Goal: Information Seeking & Learning: Learn about a topic

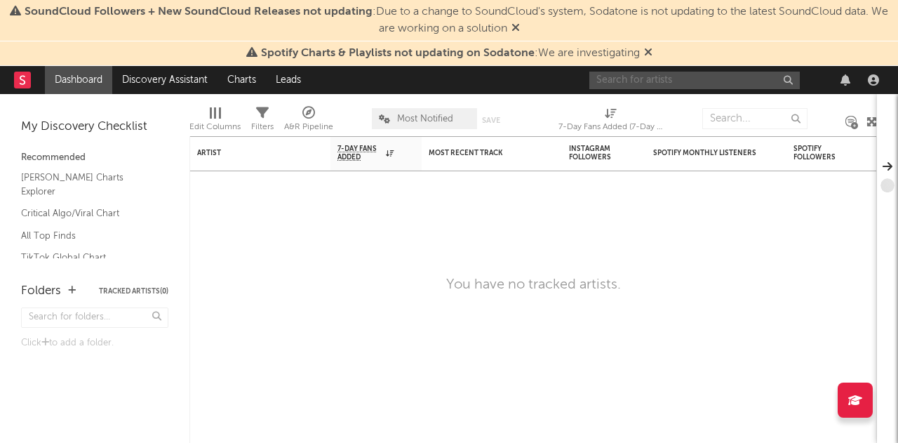
click at [703, 76] on input "text" at bounding box center [694, 81] width 211 height 18
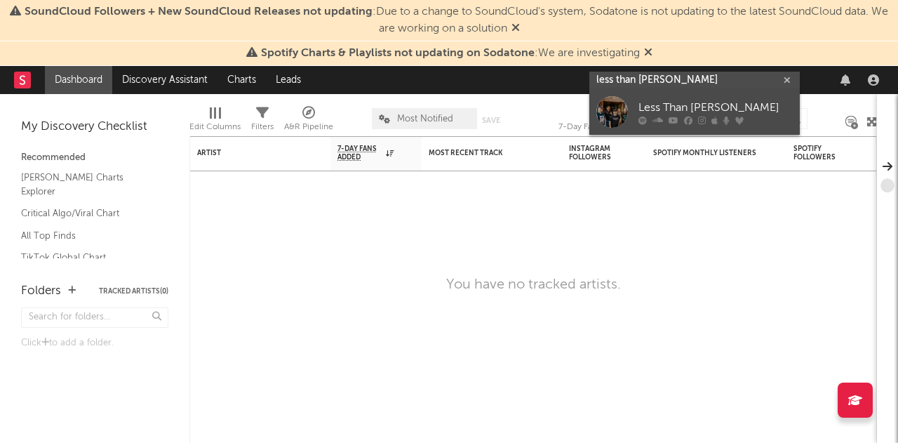
type input "less than [PERSON_NAME]"
click at [606, 103] on div at bounding box center [612, 112] width 32 height 32
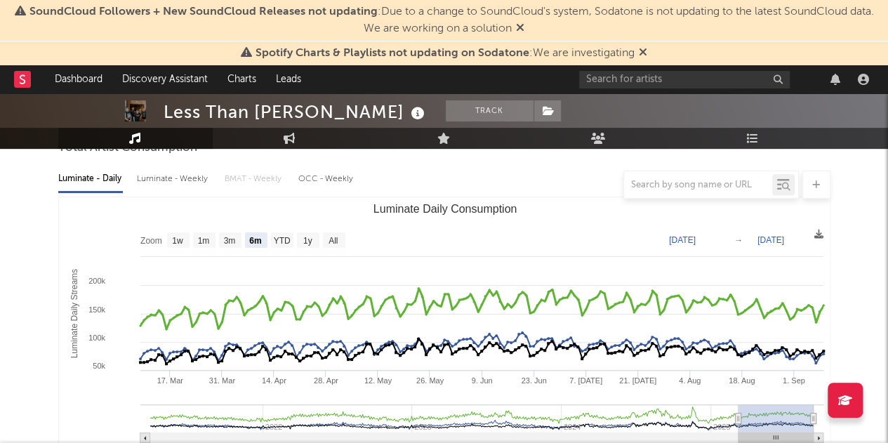
scroll to position [149, 0]
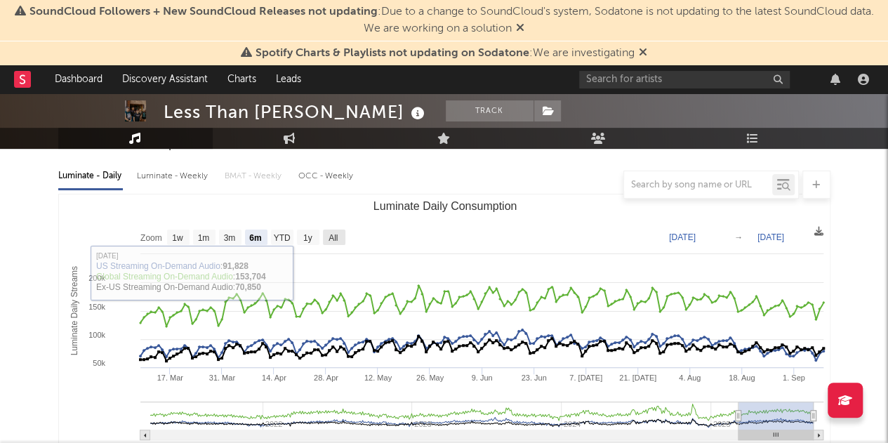
click at [340, 239] on rect "Luminate Daily Consumption" at bounding box center [334, 236] width 22 height 15
select select "All"
type input "[DATE]"
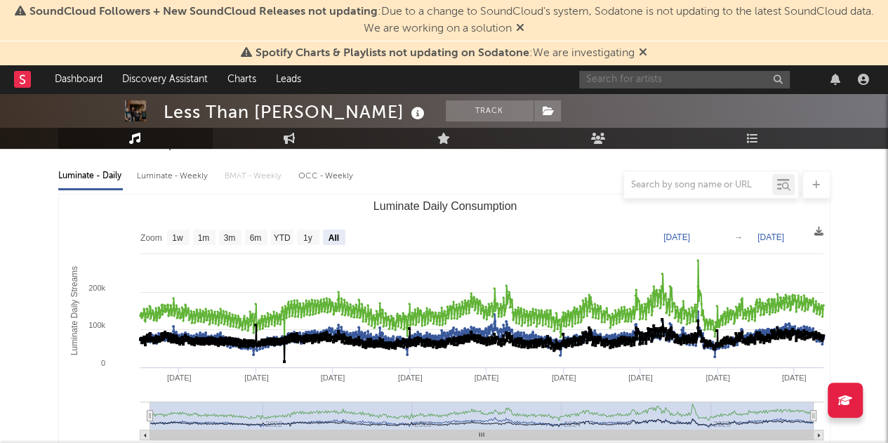
click at [611, 76] on input "text" at bounding box center [684, 80] width 211 height 18
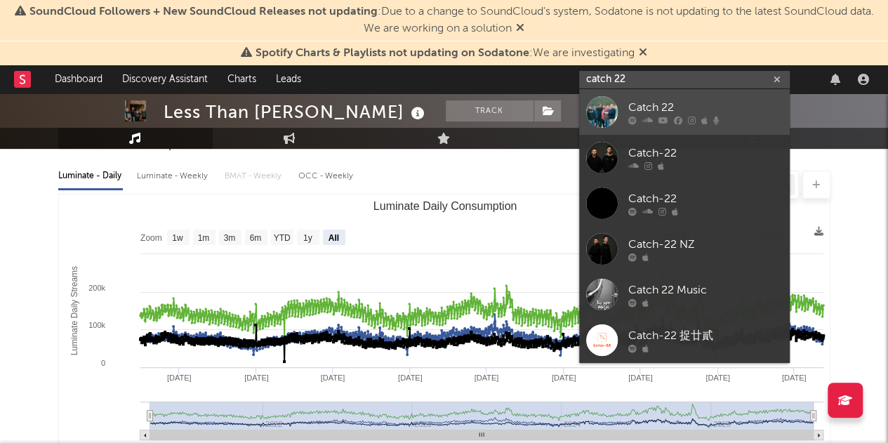
type input "catch 22"
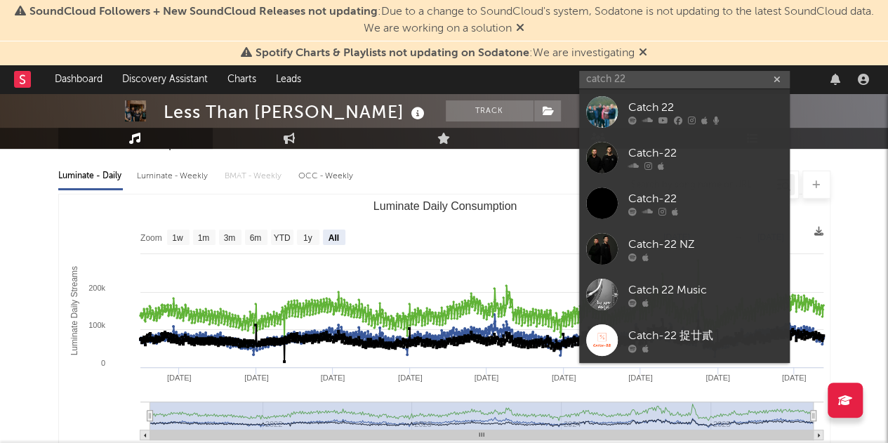
click at [592, 113] on div at bounding box center [602, 112] width 32 height 32
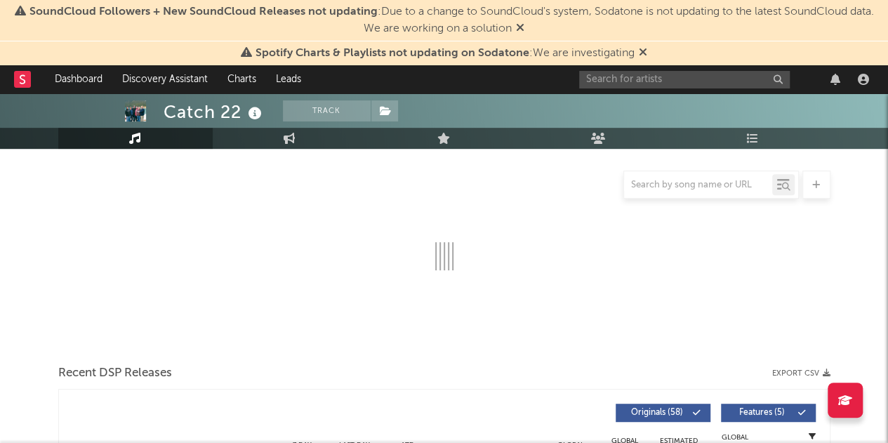
select select "6m"
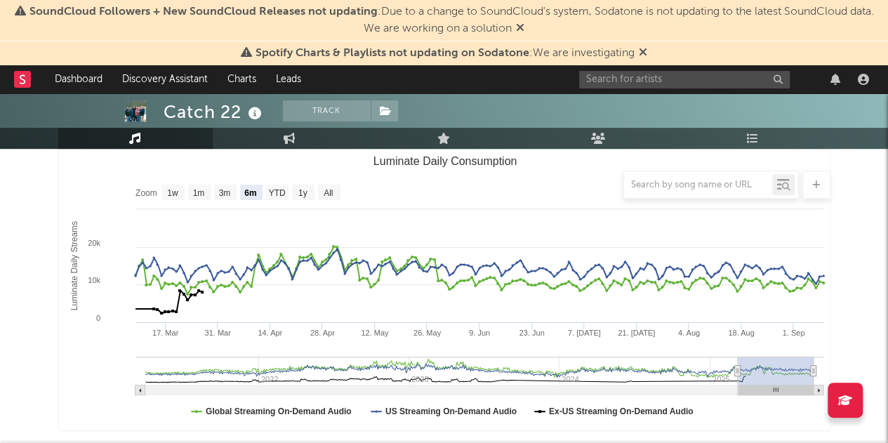
scroll to position [195, 0]
click at [330, 192] on div at bounding box center [444, 185] width 772 height 28
click at [379, 194] on div at bounding box center [444, 185] width 772 height 28
click at [331, 190] on div at bounding box center [444, 185] width 772 height 28
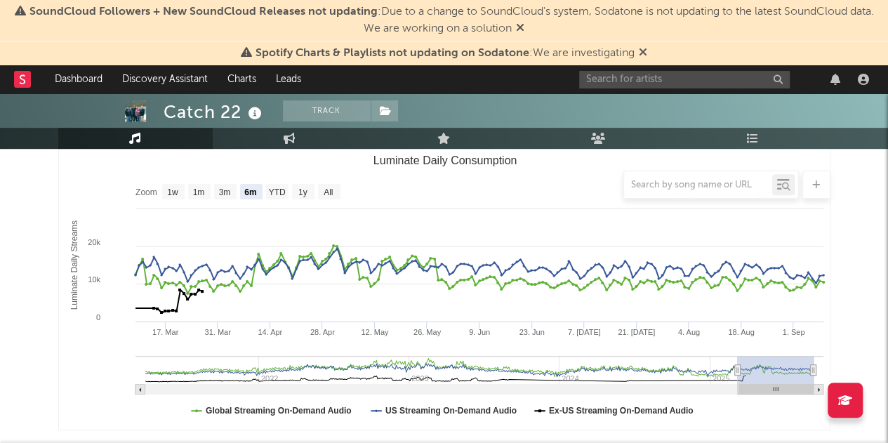
click at [641, 51] on icon at bounding box center [643, 51] width 8 height 11
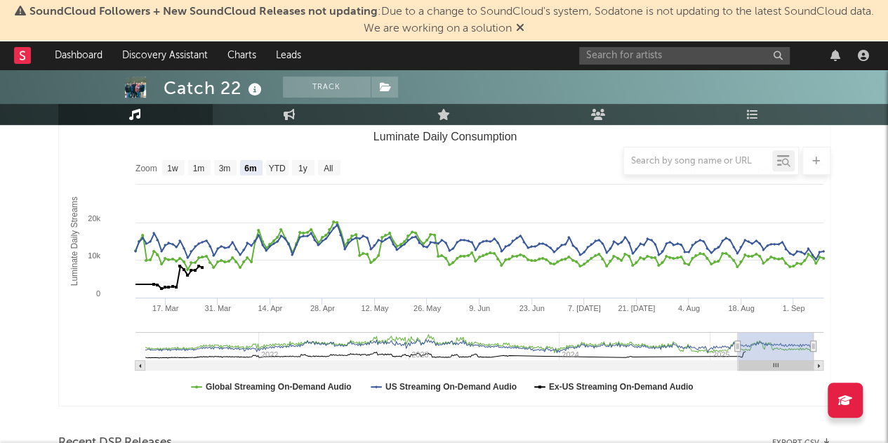
click at [519, 26] on icon at bounding box center [520, 27] width 8 height 11
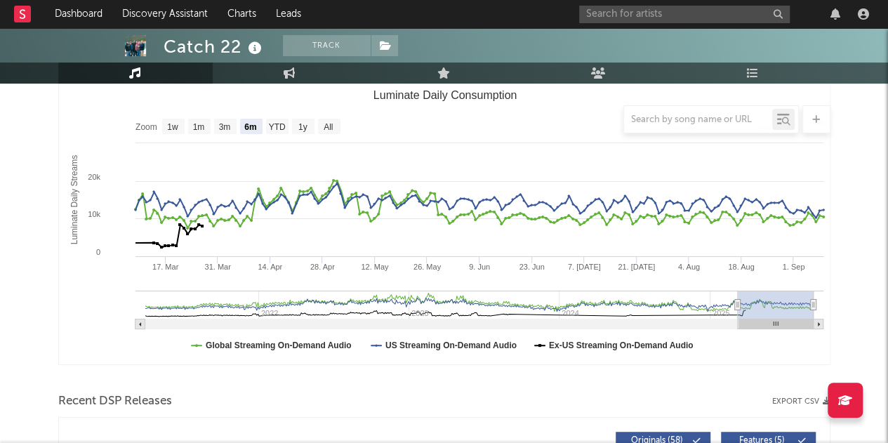
click at [326, 126] on div at bounding box center [444, 119] width 772 height 28
click at [324, 125] on div at bounding box center [444, 119] width 772 height 28
click at [223, 127] on div at bounding box center [444, 119] width 772 height 28
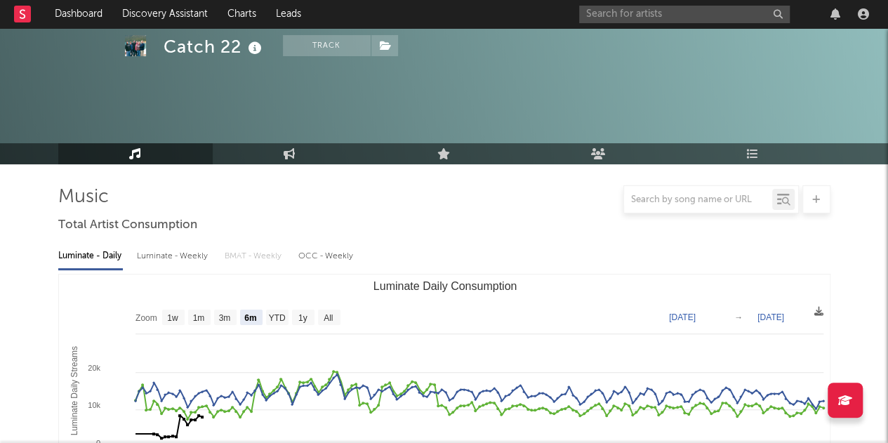
scroll to position [0, 0]
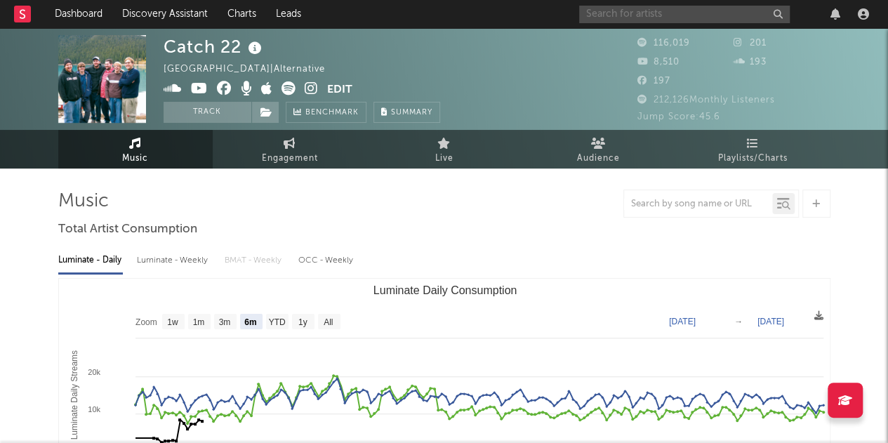
click at [699, 9] on input "text" at bounding box center [684, 15] width 211 height 18
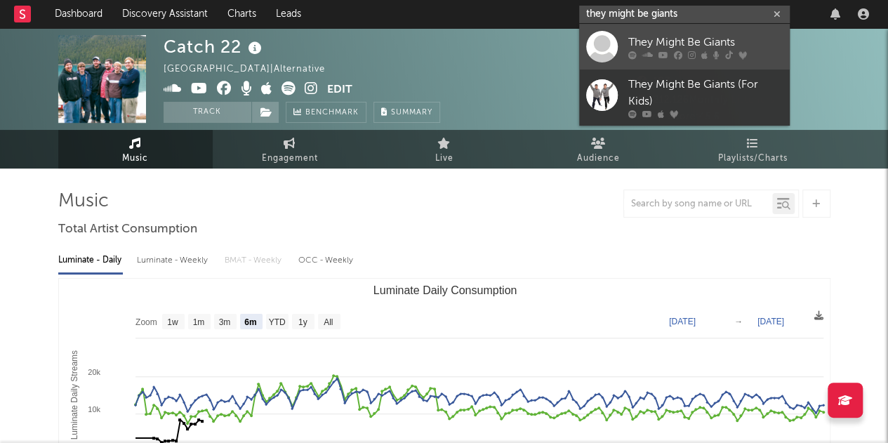
type input "they might be giants"
click at [596, 34] on div at bounding box center [602, 47] width 32 height 32
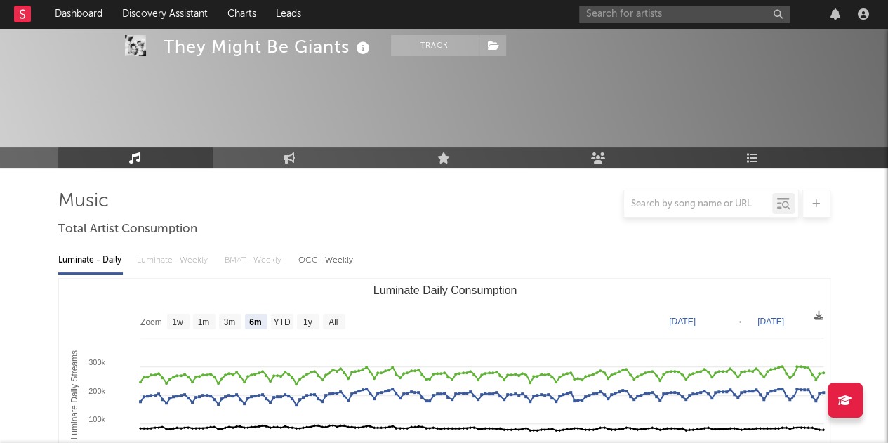
scroll to position [118, 0]
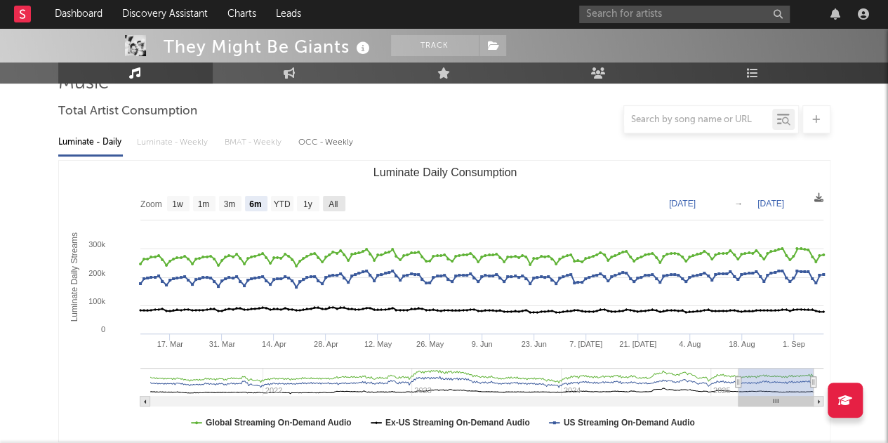
click at [332, 201] on text "All" at bounding box center [332, 204] width 9 height 10
select select "All"
type input "[DATE]"
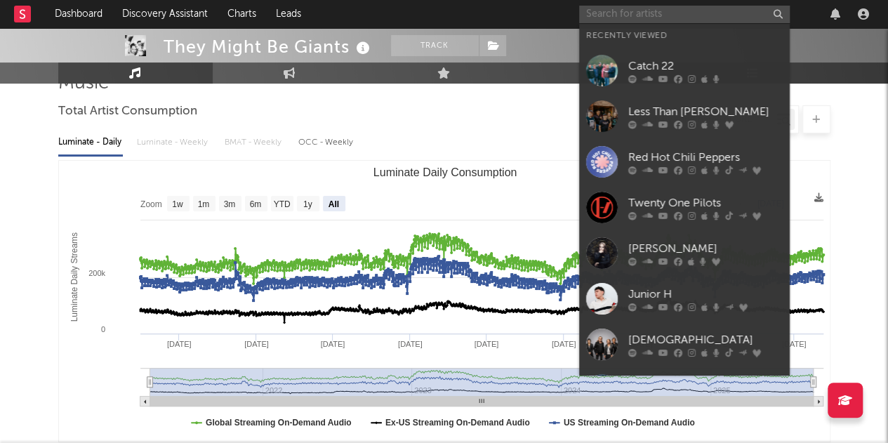
click at [713, 12] on input "text" at bounding box center [684, 15] width 211 height 18
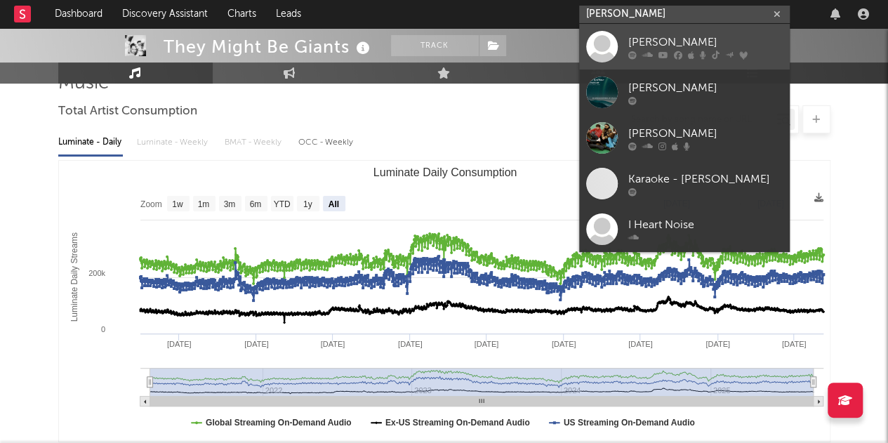
type input "[PERSON_NAME]"
click at [608, 53] on div at bounding box center [602, 47] width 32 height 32
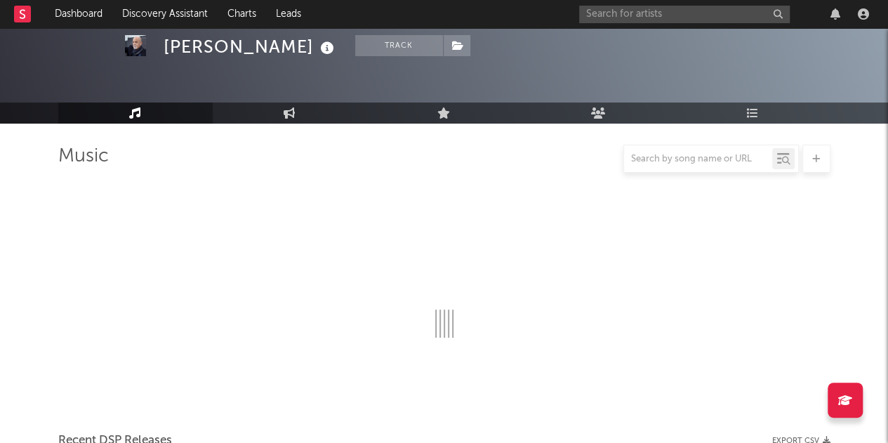
scroll to position [118, 0]
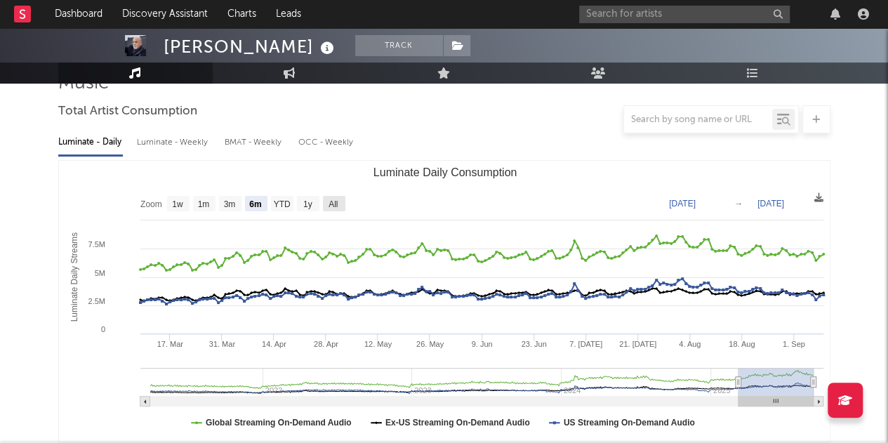
click at [333, 203] on text "All" at bounding box center [332, 204] width 9 height 10
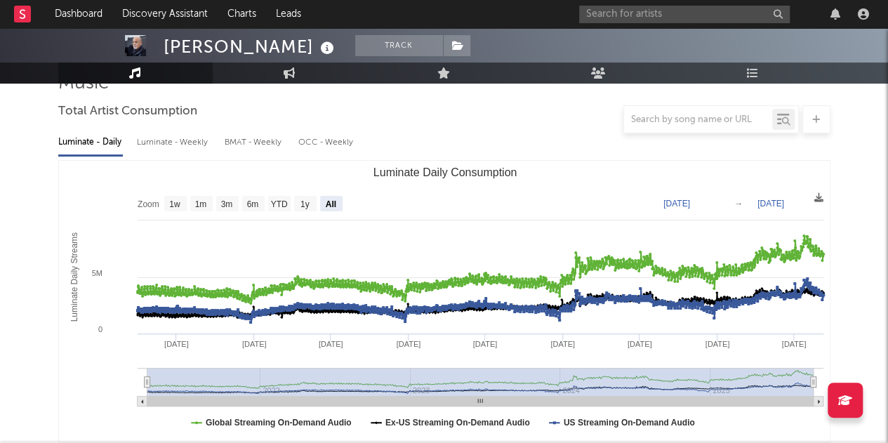
select select "All"
type input "[DATE]"
